Goal: Task Accomplishment & Management: Complete application form

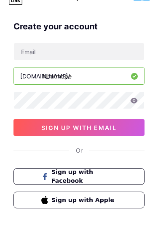
scroll to position [26, 0]
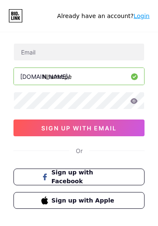
click at [29, 180] on button "Sign up with Facebook" at bounding box center [78, 177] width 131 height 17
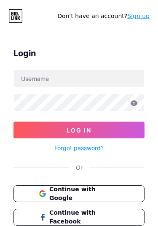
click at [32, 192] on button "Continue with Google" at bounding box center [78, 194] width 131 height 17
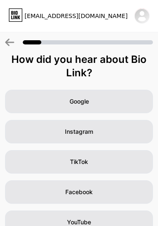
click at [23, 103] on div "Google" at bounding box center [78, 102] width 147 height 24
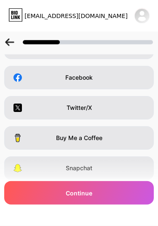
scroll to position [112, 0]
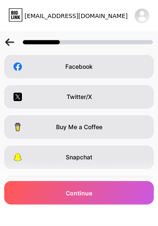
click at [42, 205] on div "Continue" at bounding box center [78, 193] width 149 height 24
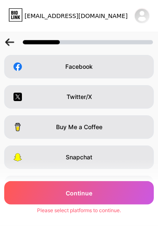
click at [43, 205] on div "Continue" at bounding box center [78, 193] width 149 height 24
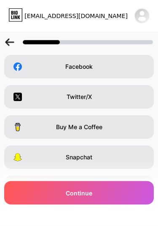
click at [38, 187] on div "I have a website" at bounding box center [78, 188] width 149 height 24
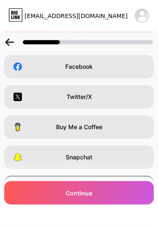
click at [23, 157] on span at bounding box center [20, 157] width 15 height 8
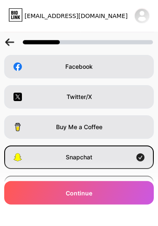
click at [25, 123] on span at bounding box center [20, 127] width 15 height 8
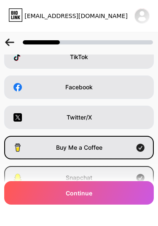
scroll to position [79, 0]
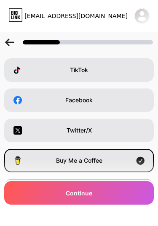
click at [28, 130] on span at bounding box center [20, 130] width 15 height 8
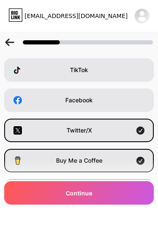
click at [26, 160] on span at bounding box center [20, 161] width 15 height 8
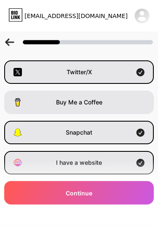
scroll to position [141, 0]
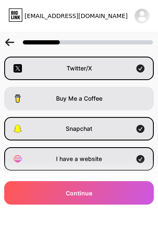
click at [16, 128] on icon at bounding box center [17, 129] width 8 height 8
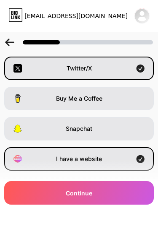
click at [23, 158] on span at bounding box center [20, 159] width 15 height 8
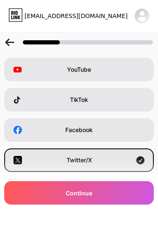
scroll to position [48, 0]
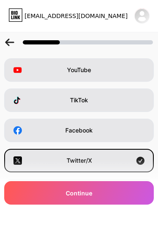
click at [21, 126] on icon at bounding box center [17, 130] width 8 height 8
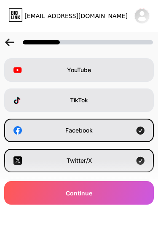
click at [23, 92] on div "TikTok" at bounding box center [78, 101] width 149 height 24
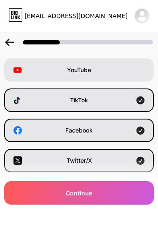
click at [22, 74] on span at bounding box center [20, 70] width 15 height 8
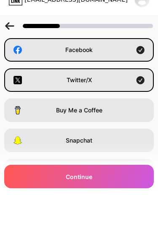
scroll to position [112, 0]
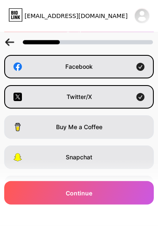
click at [35, 205] on div "Continue" at bounding box center [78, 193] width 149 height 24
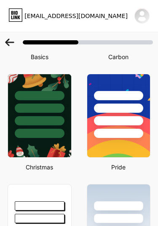
scroll to position [106, 0]
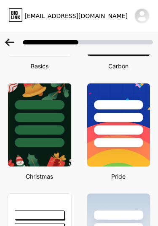
click at [20, 157] on img at bounding box center [39, 125] width 63 height 83
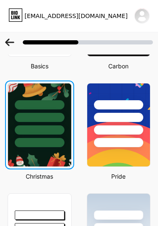
scroll to position [0, 0]
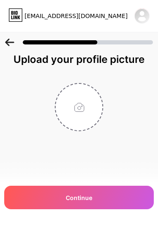
click at [45, 199] on div "Continue" at bounding box center [78, 198] width 149 height 24
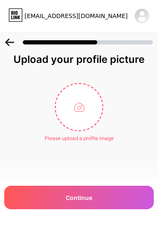
click at [68, 109] on input "file" at bounding box center [78, 107] width 47 height 47
type input "C:\fakepath\snapvideo.co----Pin by Amy Washburn on Jaded MG in 2025 | Animation…"
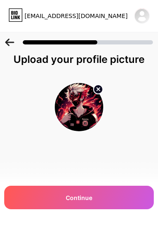
click at [38, 190] on div "Continue" at bounding box center [78, 198] width 149 height 24
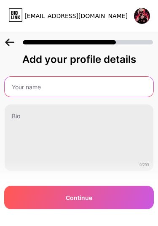
click at [18, 83] on input "text" at bounding box center [79, 87] width 148 height 20
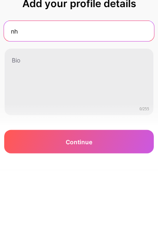
type input "n"
type input "N"
type input "“"
type input "@nhatmcpe"
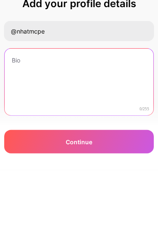
click at [18, 105] on textarea at bounding box center [79, 139] width 148 height 68
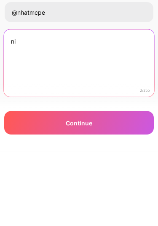
type textarea "n"
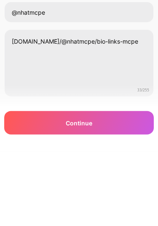
scroll to position [28, 0]
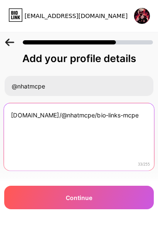
type textarea "bio.link/@nhatmcpe/bio-links-mcpe"
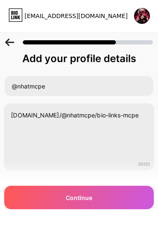
click at [117, 198] on div "Continue" at bounding box center [78, 198] width 149 height 24
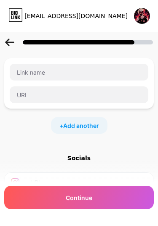
scroll to position [0, 0]
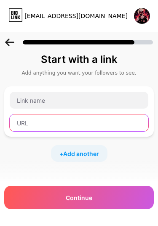
click at [17, 124] on input "text" at bounding box center [79, 123] width 138 height 17
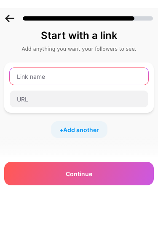
click at [18, 92] on input "text" at bounding box center [79, 100] width 138 height 17
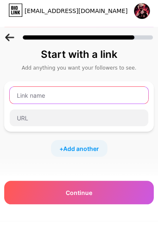
type input "N"
type input "&"
type input "@nhatmcpe"
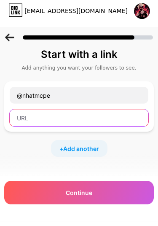
click at [14, 115] on input "text" at bounding box center [79, 123] width 138 height 17
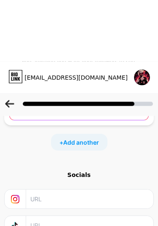
scroll to position [103, 0]
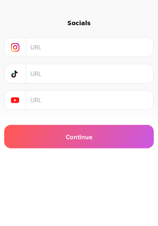
click at [34, 125] on input "text" at bounding box center [89, 134] width 118 height 19
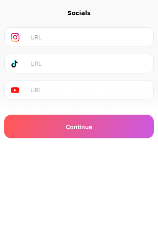
type input "@"
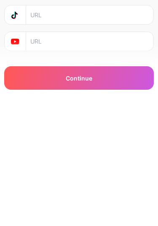
click at [29, 152] on div at bounding box center [79, 161] width 138 height 19
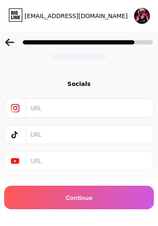
click at [99, 161] on input "text" at bounding box center [89, 161] width 118 height 19
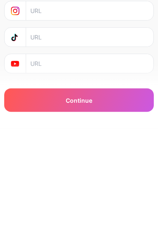
click at [32, 152] on input "text" at bounding box center [89, 161] width 118 height 19
paste input "https://youtube.com/@youknowme-n6l?si=UNXzxBFV6sF09aHZ"
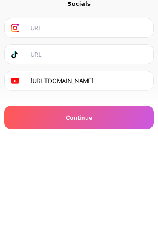
type input "https://youtube.com/@youknowme-n6l?si=UNXzxBFV6sF09aHZ"
click at [35, 125] on input "text" at bounding box center [89, 134] width 118 height 19
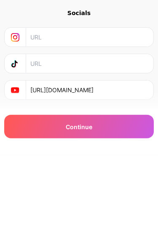
click at [29, 125] on div at bounding box center [79, 134] width 138 height 19
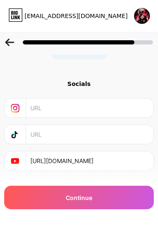
click at [126, 137] on input "text" at bounding box center [89, 134] width 118 height 19
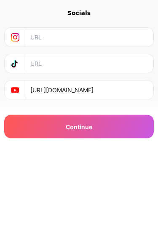
click at [32, 125] on input "text" at bounding box center [89, 134] width 118 height 19
paste input "https://www.tiktok.com/@ngocduy170815?_t=ZS-90XBxUmpF7n&_r=1"
type input "https://www.tiktok.com/@ngocduy170815?_t=ZS-90XBxUmpF7n&_r=1"
click at [41, 99] on input "text" at bounding box center [89, 108] width 118 height 19
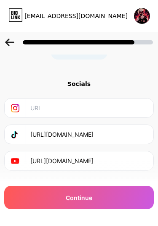
click at [124, 105] on input "text" at bounding box center [89, 108] width 118 height 19
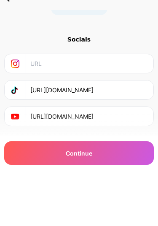
click at [38, 99] on input "text" at bounding box center [89, 108] width 118 height 19
paste input "https://www.instagram.com/trannguyenngocduy4/"
type input "https://www.instagram.com/trannguyenngocduy4/"
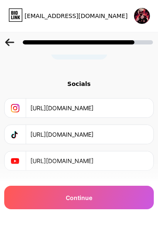
click at [125, 200] on div "Continue" at bounding box center [78, 198] width 149 height 24
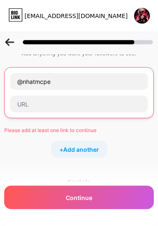
scroll to position [0, 0]
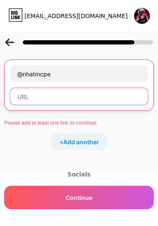
click at [23, 96] on input "text" at bounding box center [78, 96] width 137 height 17
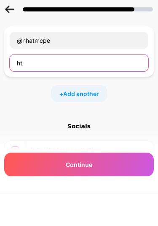
type input "h"
type input "https://bio.link/@nhatmcpe/bio-link-mcpe"
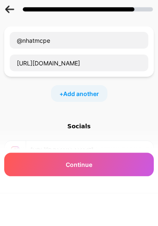
scroll to position [60, 0]
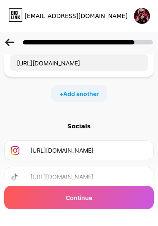
click at [133, 210] on div "Continue" at bounding box center [78, 198] width 149 height 24
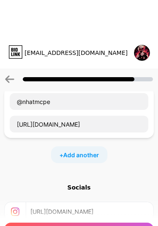
scroll to position [0, 0]
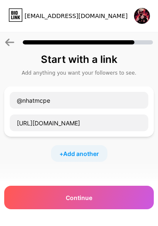
click at [37, 196] on div "Continue" at bounding box center [78, 198] width 149 height 24
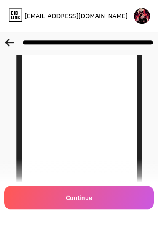
scroll to position [38, 0]
click at [3, 41] on div at bounding box center [79, 39] width 158 height 29
click at [12, 45] on icon at bounding box center [9, 43] width 9 height 8
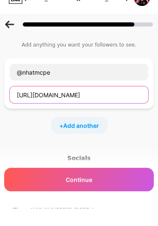
click at [40, 105] on input "https://bio.link/@nhatmcpe/bio-link-mcpe" at bounding box center [79, 113] width 138 height 17
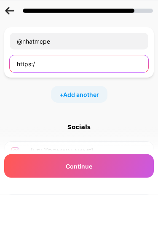
type input "https:"
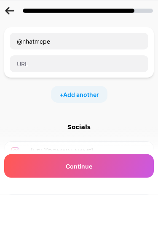
scroll to position [60, 0]
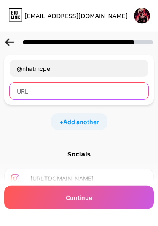
click at [25, 95] on input "text" at bounding box center [79, 91] width 138 height 17
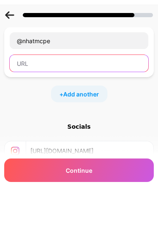
scroll to position [32, 0]
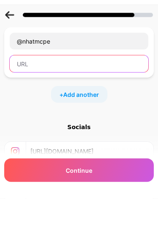
click at [18, 83] on input "text" at bounding box center [79, 91] width 138 height 17
paste input "https://ios.codevn.net/minecraft-ipa/"
type input "https://ios.codevn.net/minecraft-ipa/"
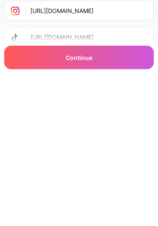
scroll to position [100, 0]
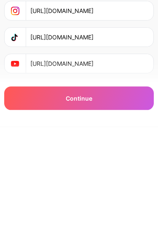
click at [47, 186] on div "Continue" at bounding box center [78, 198] width 149 height 24
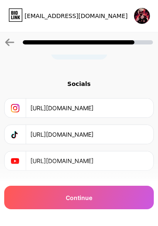
click at [131, 200] on div "Continue" at bounding box center [78, 198] width 149 height 24
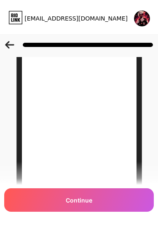
scroll to position [62, 0]
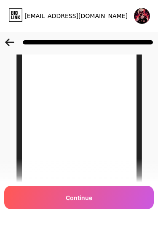
click at [128, 201] on div "Continue" at bounding box center [78, 198] width 149 height 24
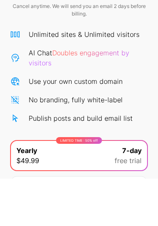
scroll to position [56, 0]
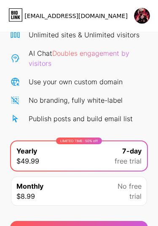
click at [125, 197] on div "No free trial" at bounding box center [129, 191] width 24 height 20
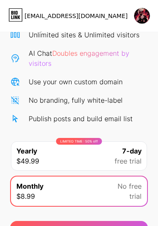
click at [132, 192] on span "trial" at bounding box center [135, 197] width 12 height 10
click at [135, 160] on span "free trial" at bounding box center [127, 161] width 27 height 10
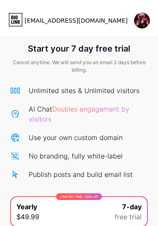
scroll to position [0, 0]
